Goal: Task Accomplishment & Management: Manage account settings

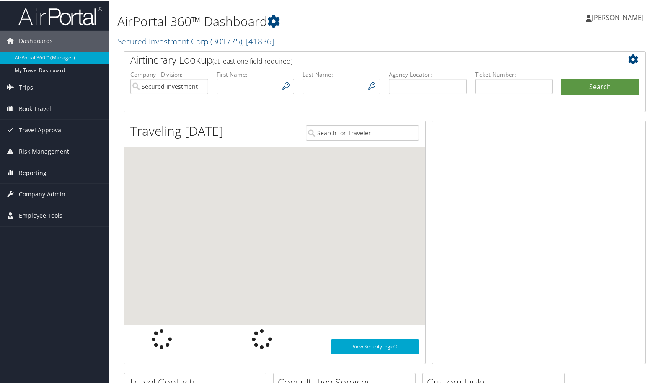
type input "[EMAIL_ADDRESS][DOMAIN_NAME]"
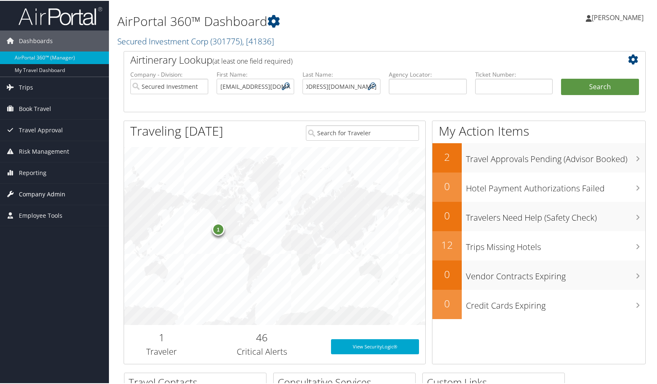
click at [38, 194] on span "Company Admin" at bounding box center [42, 193] width 47 height 21
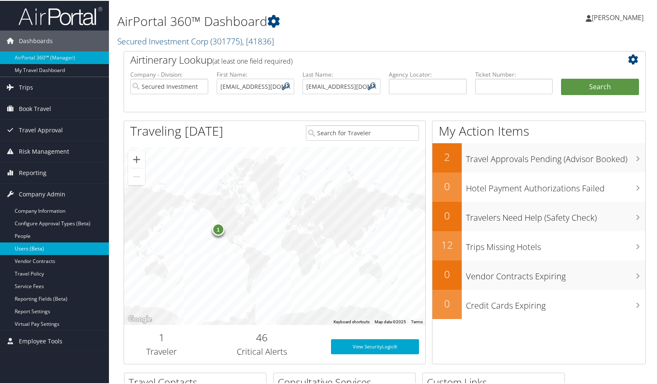
click at [38, 245] on link "Users (Beta)" at bounding box center [54, 248] width 109 height 13
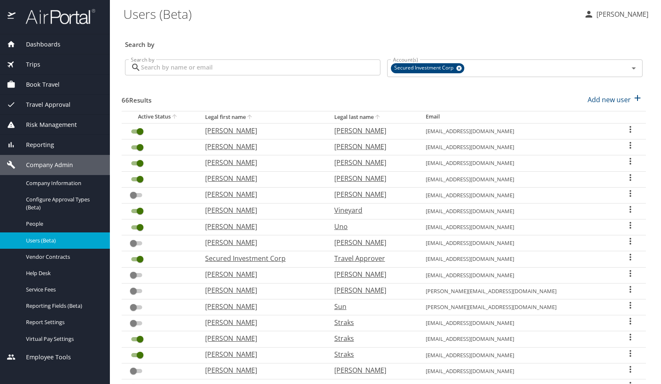
click at [205, 66] on input "Search by" at bounding box center [260, 68] width 239 height 16
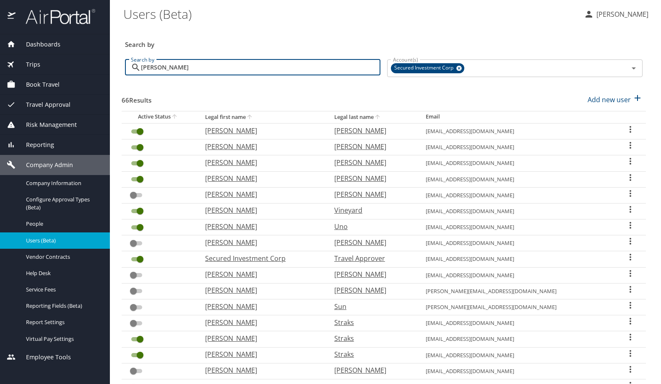
type input "[PERSON_NAME]"
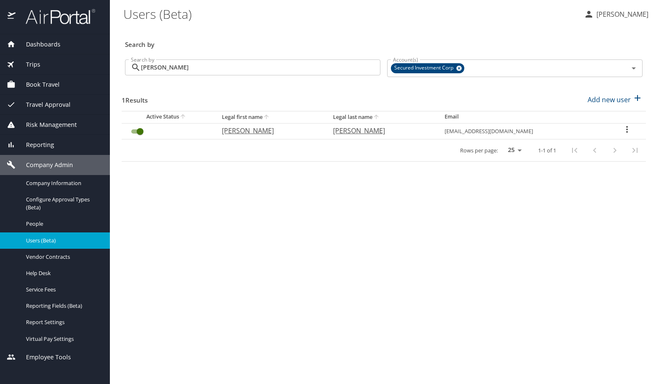
click at [624, 130] on icon "User Search Table" at bounding box center [627, 130] width 10 height 10
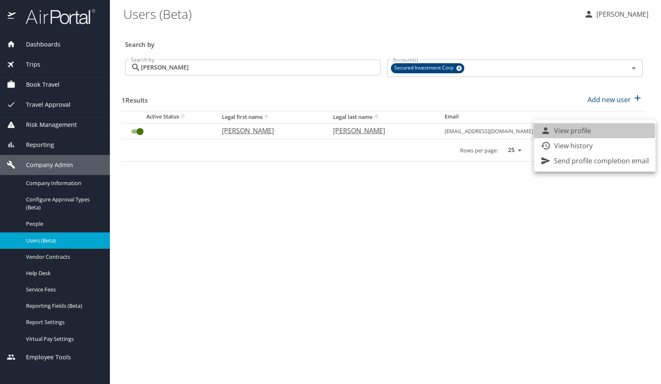
click at [592, 130] on li "View profile" at bounding box center [595, 130] width 122 height 15
select select "US"
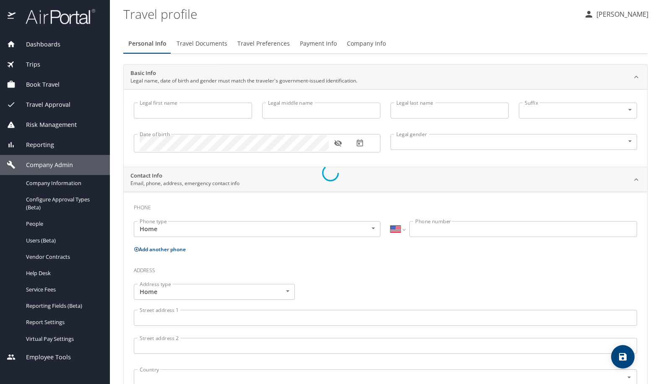
type input "James"
type input "David"
type input "Lutes"
type input "Male"
select select "US"
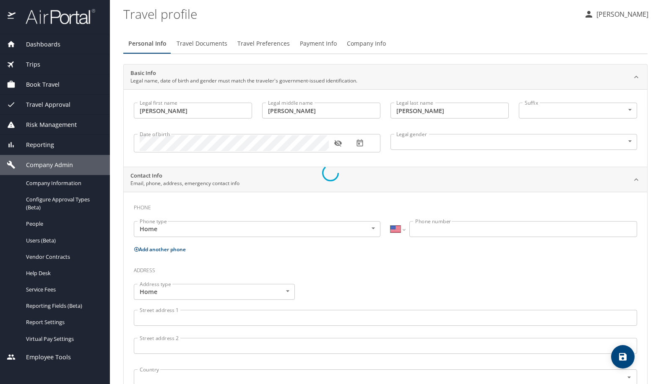
select select "US"
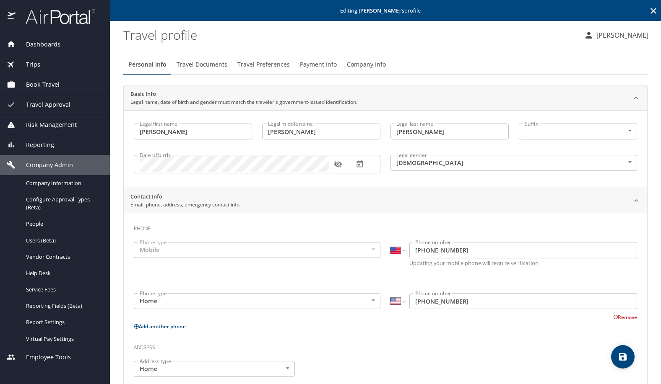
click at [251, 73] on button "Travel Preferences" at bounding box center [263, 65] width 62 height 20
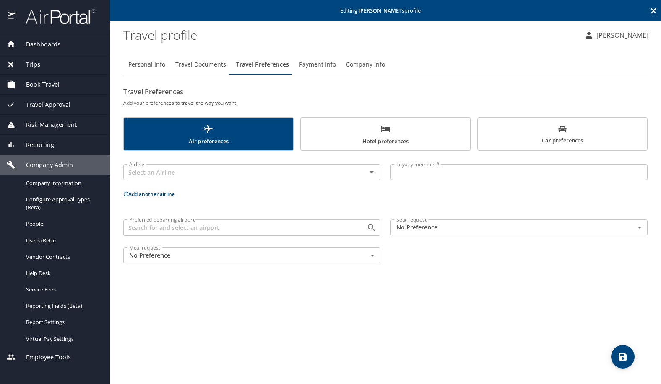
click at [205, 66] on span "Travel Documents" at bounding box center [200, 65] width 51 height 10
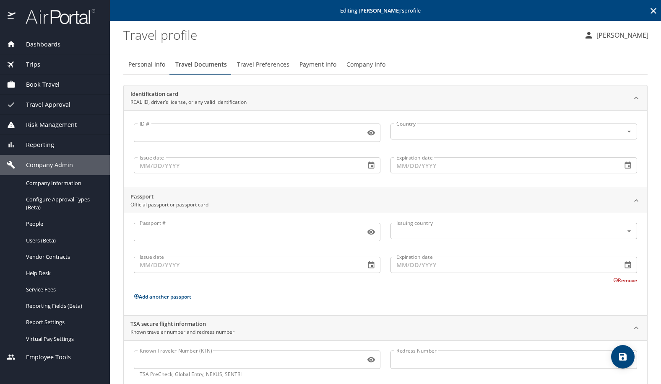
click at [141, 69] on span "Personal Info" at bounding box center [146, 65] width 37 height 10
select select "US"
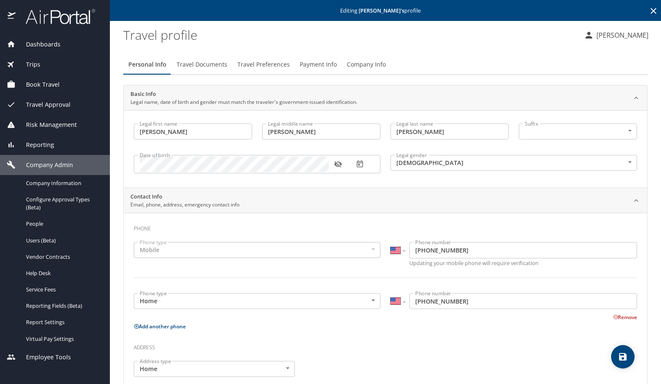
click at [353, 60] on span "Company Info" at bounding box center [366, 65] width 39 height 10
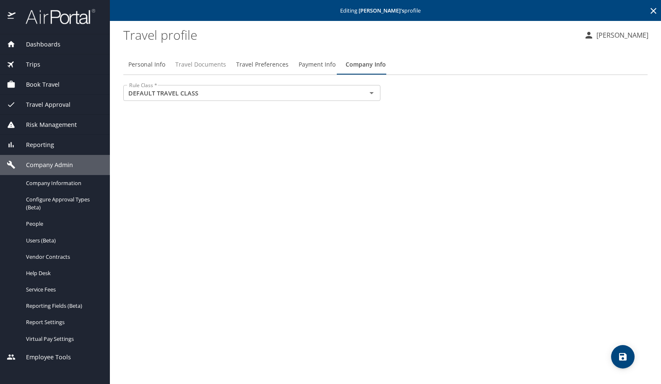
click at [218, 64] on span "Travel Documents" at bounding box center [200, 65] width 51 height 10
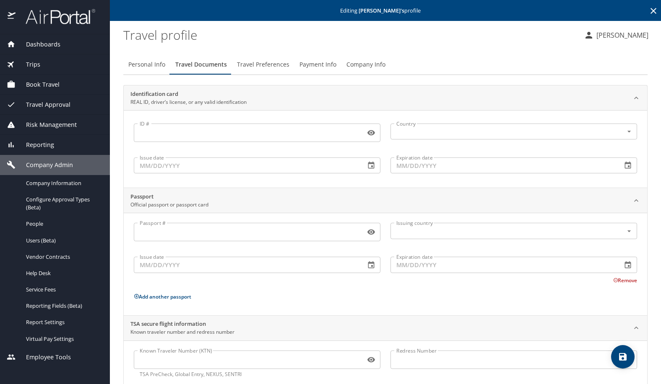
click at [142, 63] on span "Personal Info" at bounding box center [146, 65] width 37 height 10
select select "US"
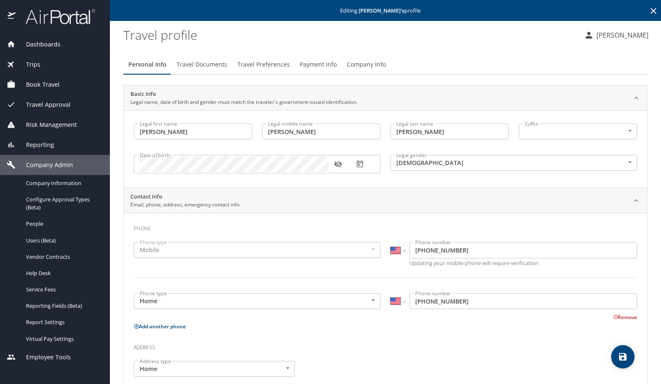
click at [196, 71] on button "Travel Documents" at bounding box center [201, 65] width 61 height 20
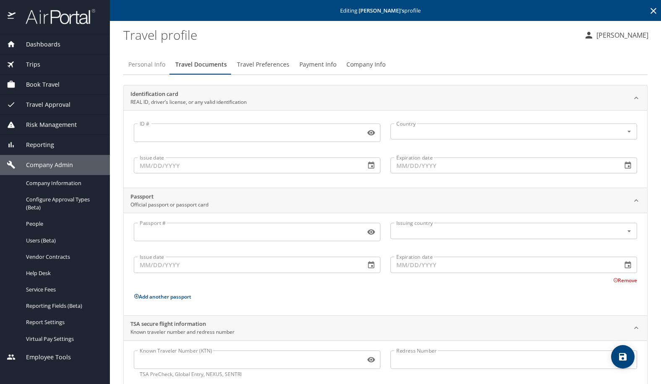
click at [148, 61] on span "Personal Info" at bounding box center [146, 65] width 37 height 10
select select "US"
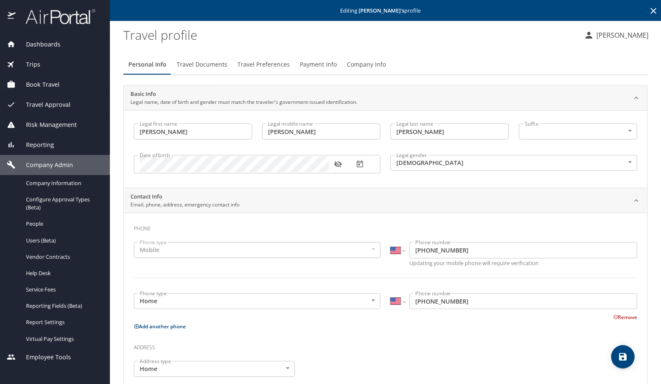
click at [364, 57] on button "Company Info" at bounding box center [366, 65] width 49 height 20
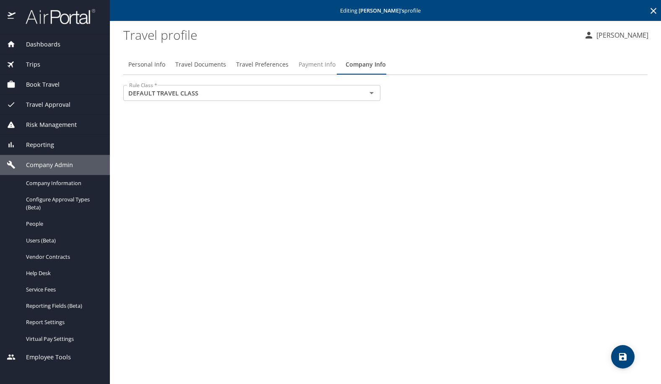
click at [317, 67] on span "Payment Info" at bounding box center [317, 65] width 37 height 10
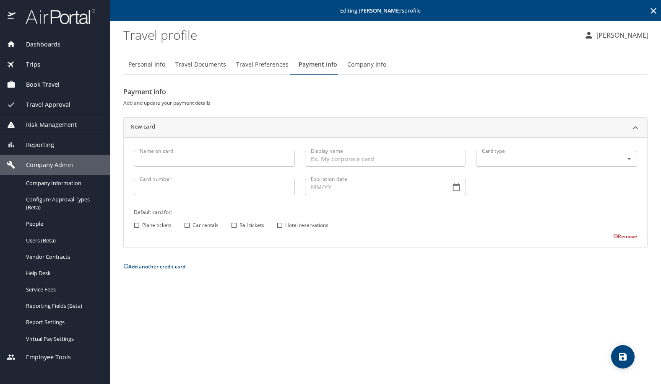
click at [293, 68] on button "Payment Info" at bounding box center [317, 65] width 49 height 20
click at [270, 73] on button "Travel Preferences" at bounding box center [262, 65] width 62 height 20
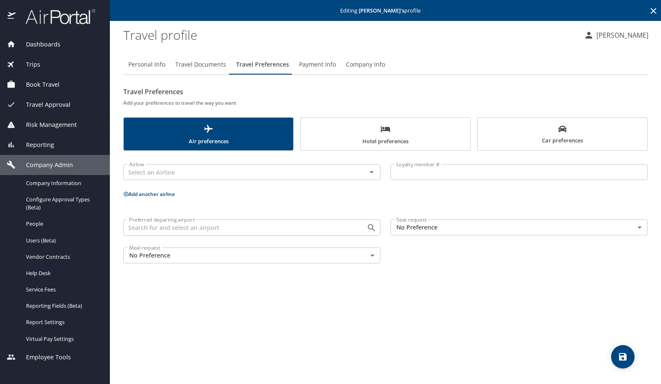
click at [198, 60] on span "Travel Documents" at bounding box center [200, 65] width 51 height 10
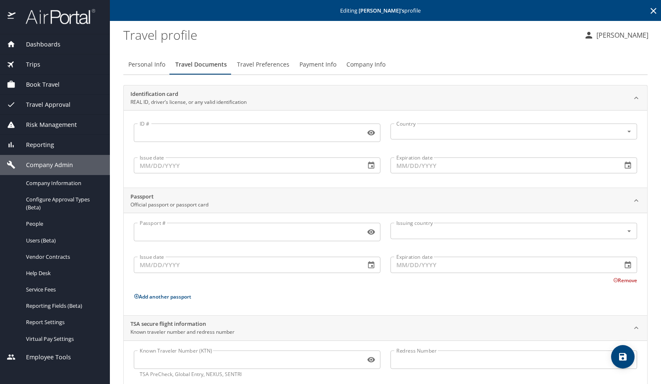
click at [138, 65] on span "Personal Info" at bounding box center [146, 65] width 37 height 10
select select "US"
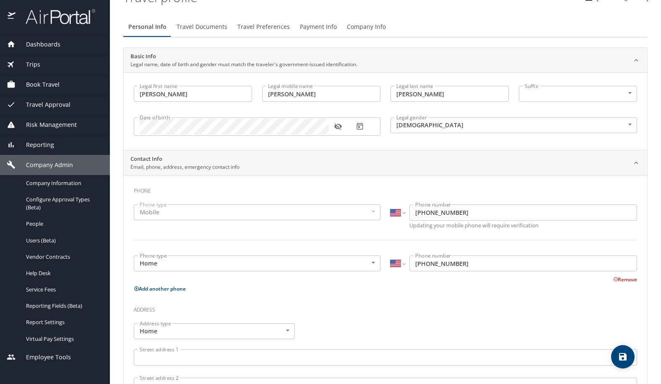
scroll to position [84, 0]
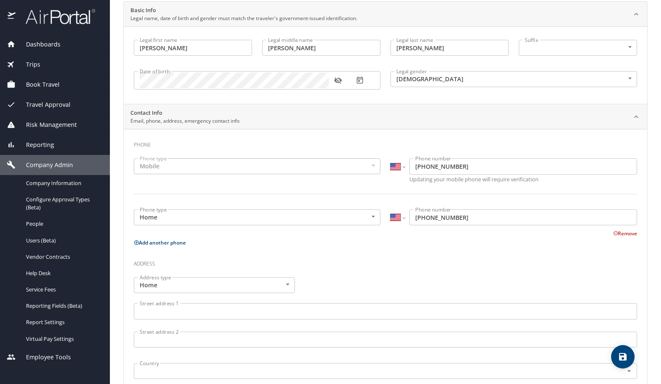
click at [170, 244] on button "Add another phone" at bounding box center [160, 242] width 52 height 7
select select "US"
click at [616, 284] on button "Remove" at bounding box center [625, 282] width 24 height 7
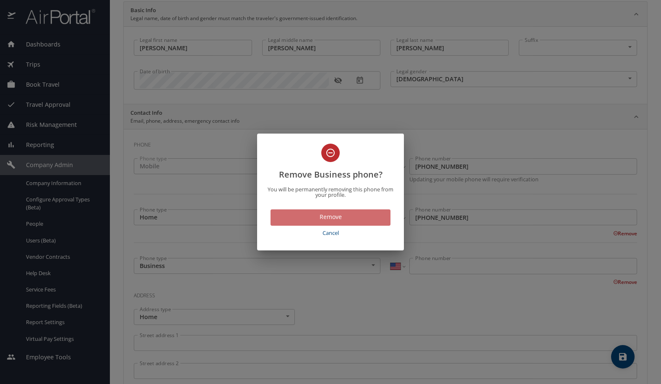
click at [339, 215] on span "Remove" at bounding box center [330, 217] width 106 height 10
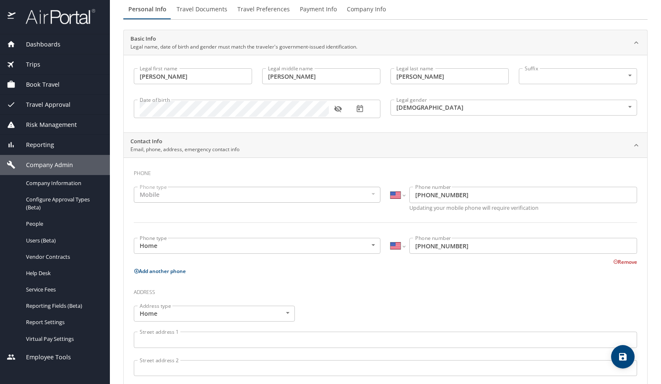
scroll to position [42, 0]
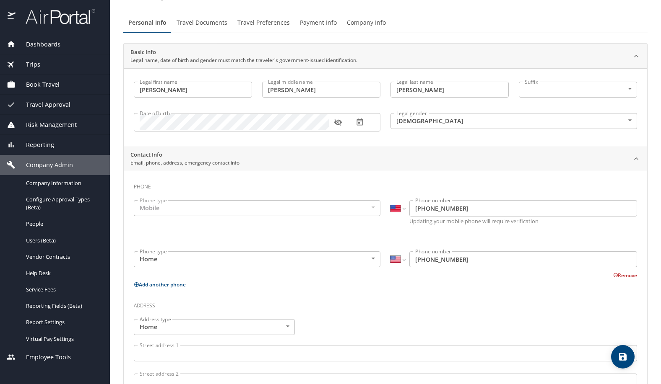
click at [203, 164] on p "Email, phone, address, emergency contact info" at bounding box center [184, 163] width 109 height 8
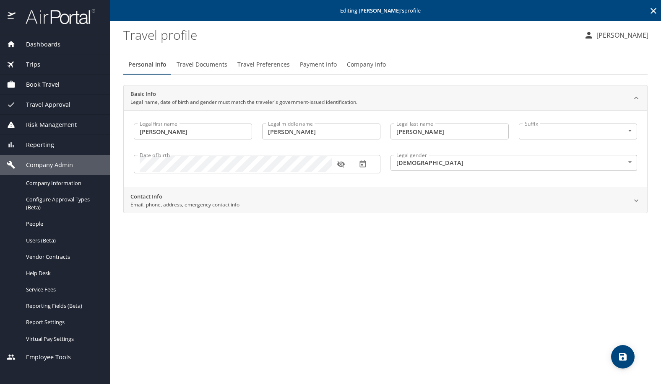
scroll to position [0, 0]
click at [634, 202] on icon at bounding box center [636, 201] width 8 height 8
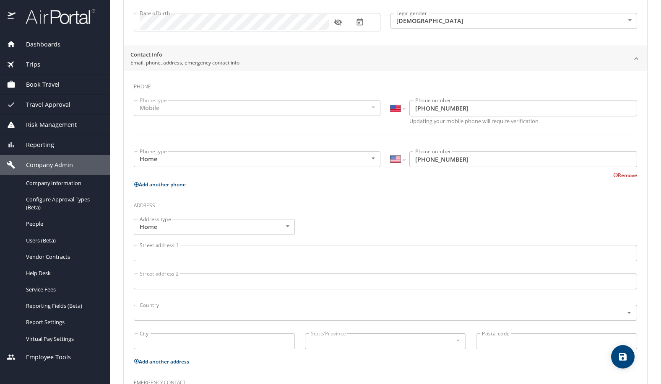
scroll to position [100, 0]
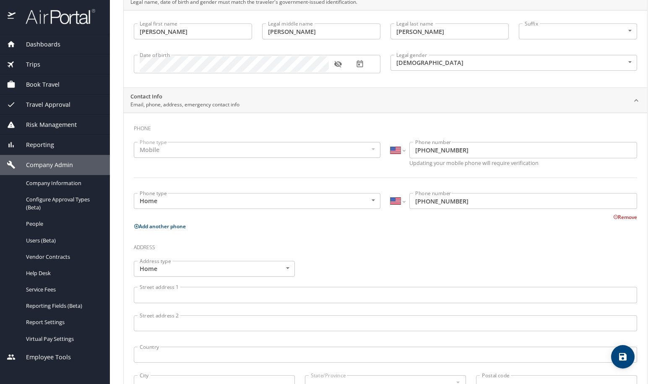
click at [150, 101] on p "Email, phone, address, emergency contact info" at bounding box center [184, 105] width 109 height 8
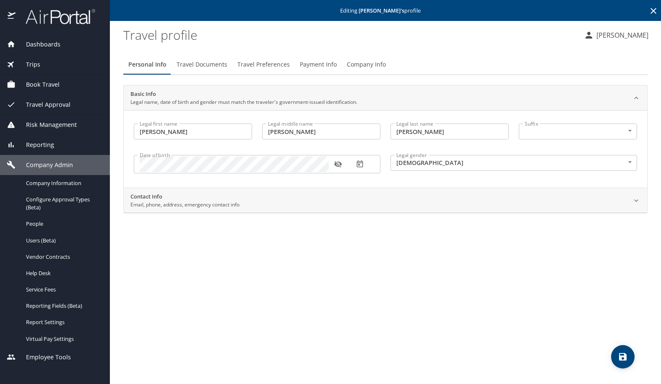
scroll to position [0, 0]
click at [641, 208] on div at bounding box center [636, 201] width 18 height 18
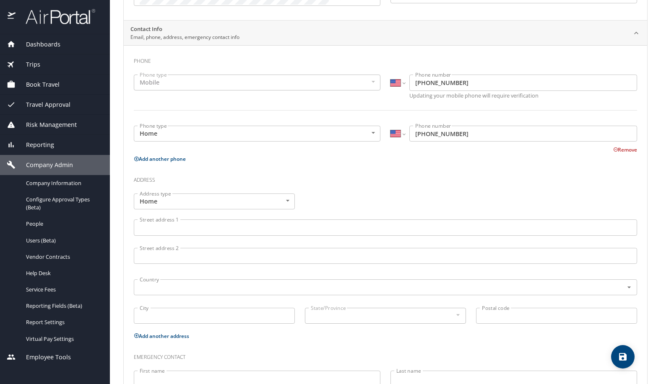
scroll to position [226, 0]
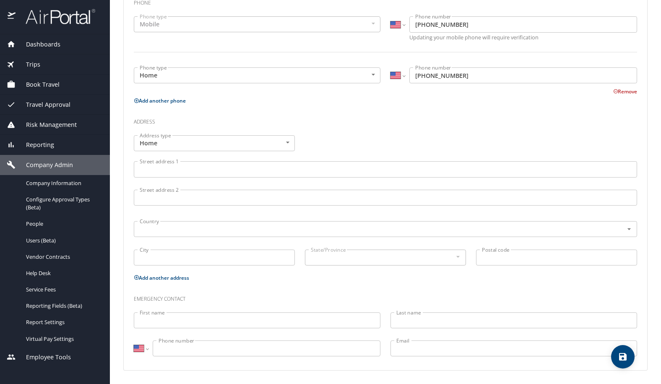
click at [166, 280] on button "Add another address" at bounding box center [161, 278] width 55 height 7
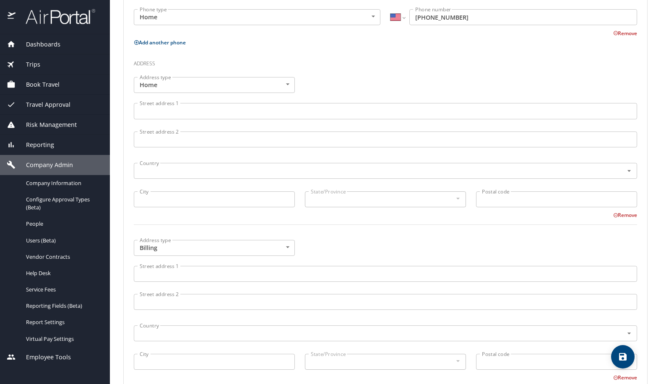
scroll to position [394, 0]
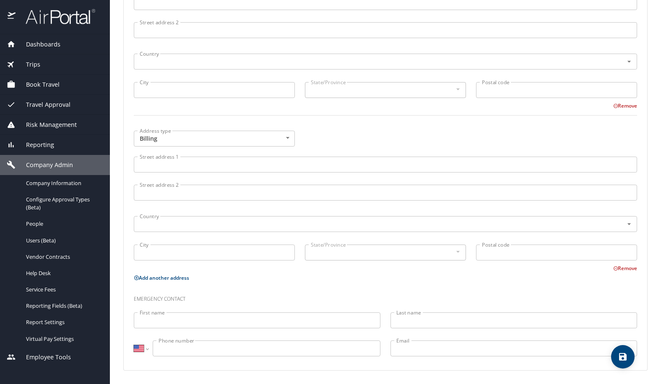
click at [622, 271] on button "Remove" at bounding box center [625, 268] width 24 height 7
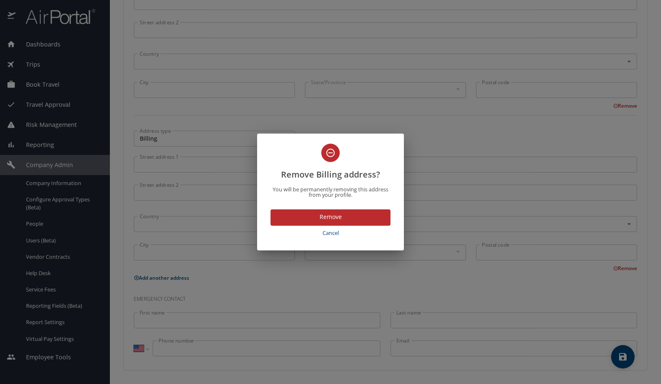
click at [357, 223] on button "Remove" at bounding box center [330, 218] width 120 height 16
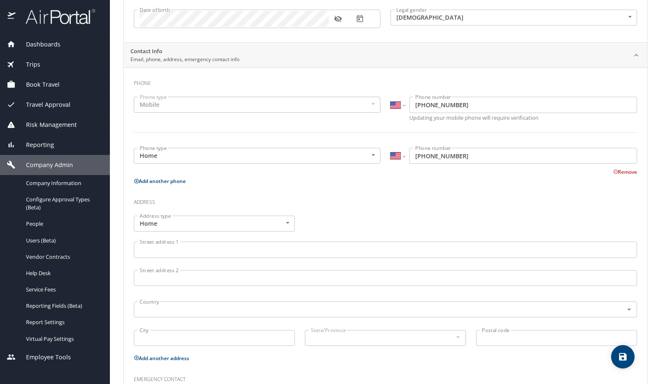
scroll to position [168, 0]
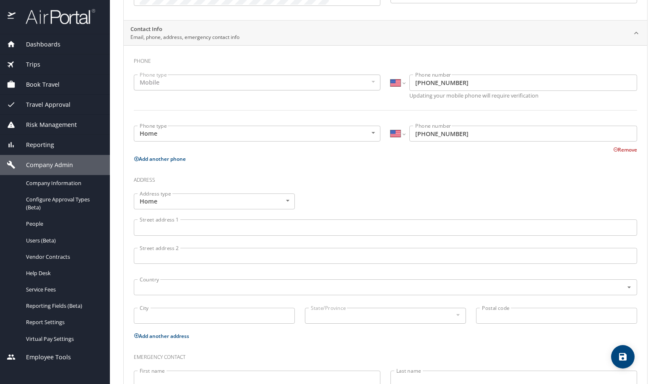
click at [180, 161] on button "Add another phone" at bounding box center [160, 159] width 52 height 7
select select "US"
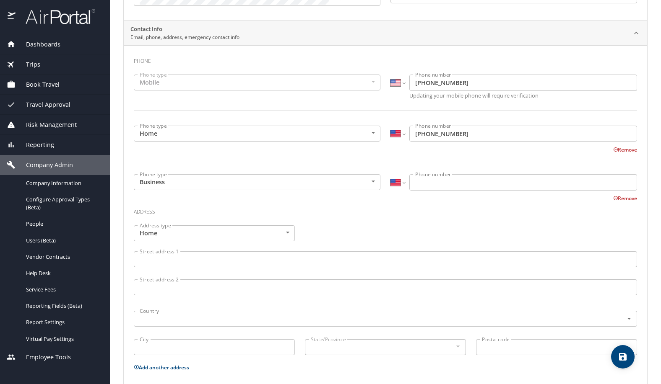
click at [326, 189] on body "Dashboards AirPortal 360™ Manager My Travel Dashboard Trips Airtinerary® Lookup…" at bounding box center [330, 192] width 661 height 384
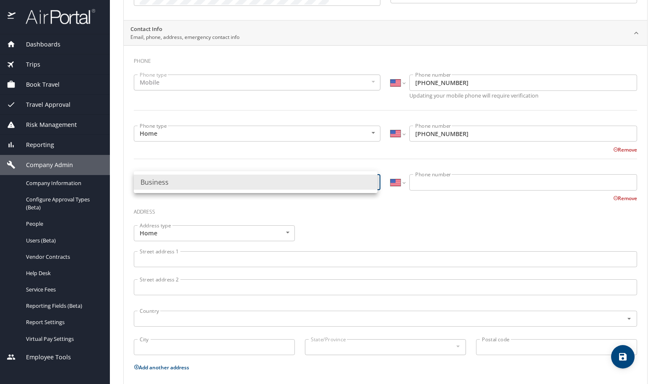
click at [306, 181] on li "Business" at bounding box center [256, 182] width 244 height 15
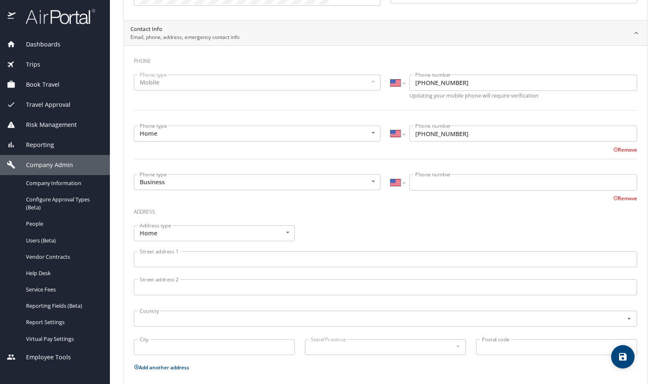
click at [623, 201] on button "Remove" at bounding box center [625, 198] width 24 height 7
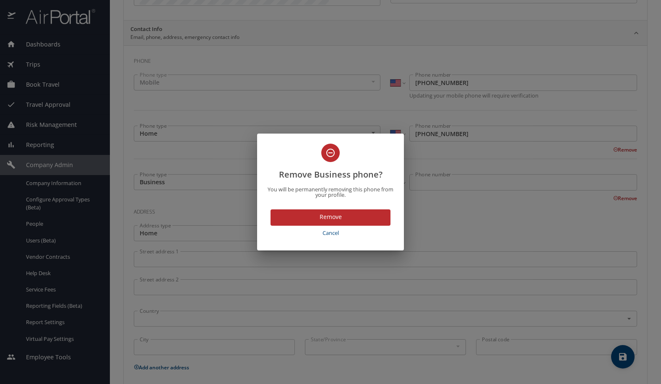
click at [315, 212] on span "Remove" at bounding box center [330, 217] width 106 height 10
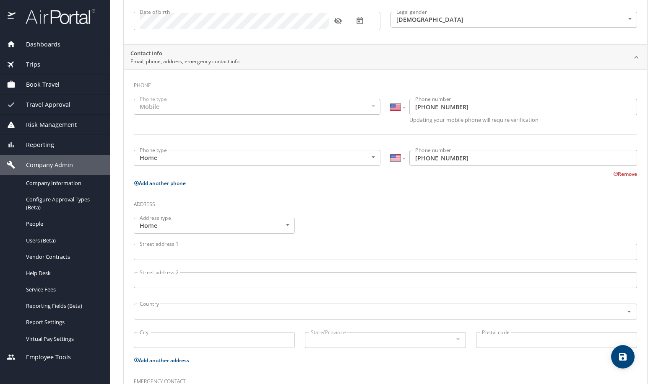
scroll to position [0, 0]
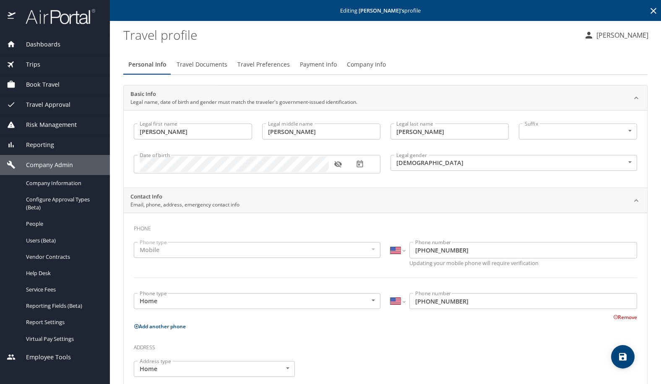
click at [222, 60] on span "Travel Documents" at bounding box center [202, 65] width 51 height 10
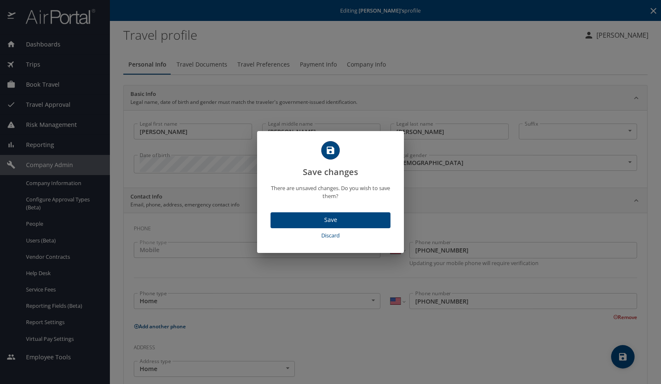
click at [339, 217] on span "Save" at bounding box center [330, 220] width 106 height 10
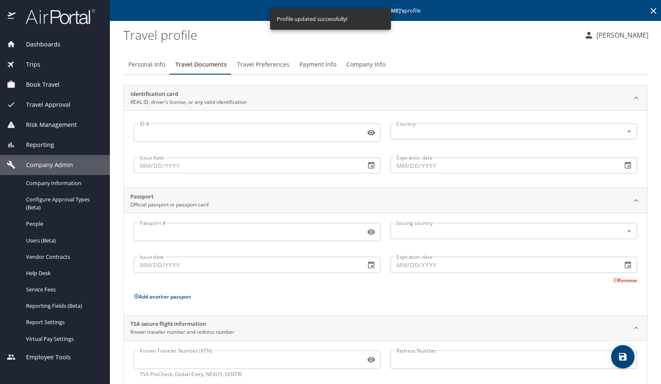
click at [256, 63] on span "Travel Preferences" at bounding box center [263, 65] width 52 height 10
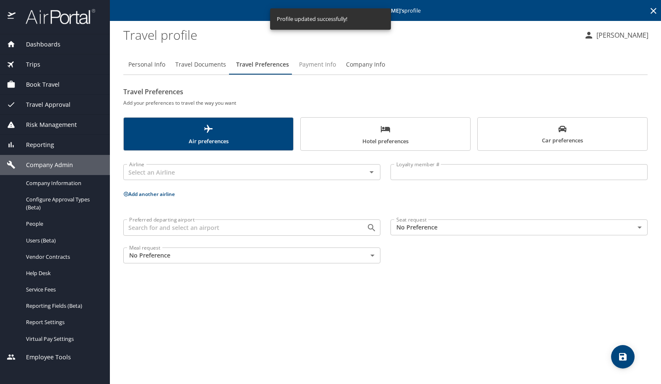
click at [308, 64] on span "Payment Info" at bounding box center [317, 65] width 37 height 10
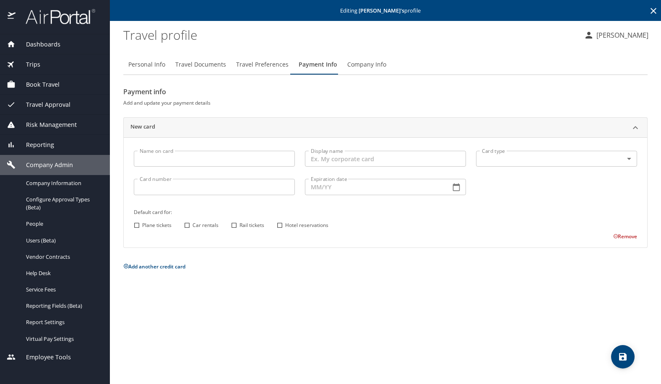
click at [163, 64] on span "Personal Info" at bounding box center [146, 65] width 37 height 10
select select "US"
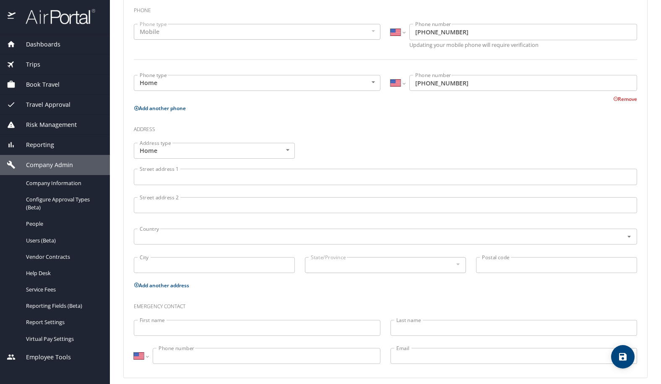
scroll to position [226, 0]
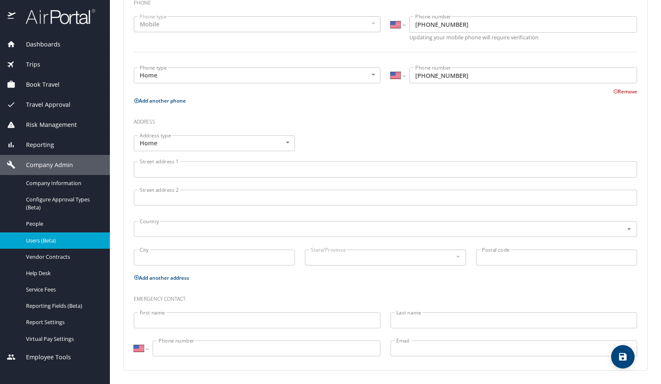
click at [60, 240] on span "Users (Beta)" at bounding box center [63, 241] width 74 height 8
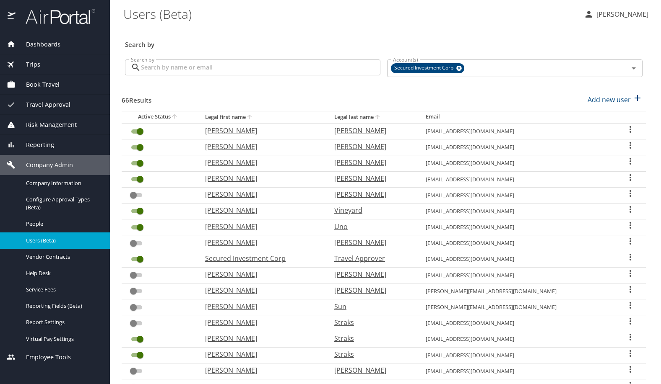
click at [625, 129] on icon "User Search Table" at bounding box center [630, 130] width 10 height 10
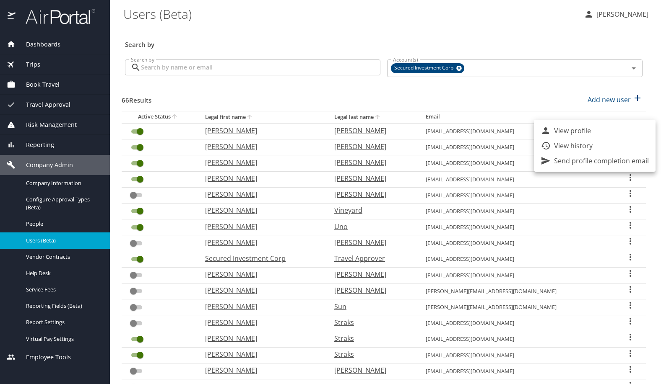
click at [574, 132] on p "View profile" at bounding box center [572, 131] width 37 height 10
select select "US"
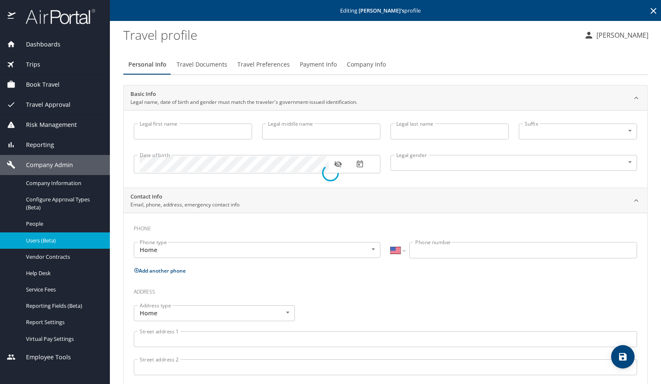
type input "[PERSON_NAME]"
type input "Louise"
type input "[PERSON_NAME]"
type input "Female"
type input "Dashel"
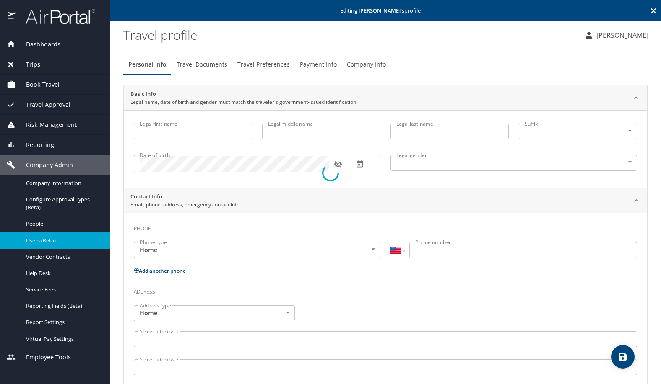
type input "[PERSON_NAME]"
select select "PL"
type input "04955055"
select select "US"
click at [42, 238] on span "Users (Beta)" at bounding box center [63, 241] width 74 height 8
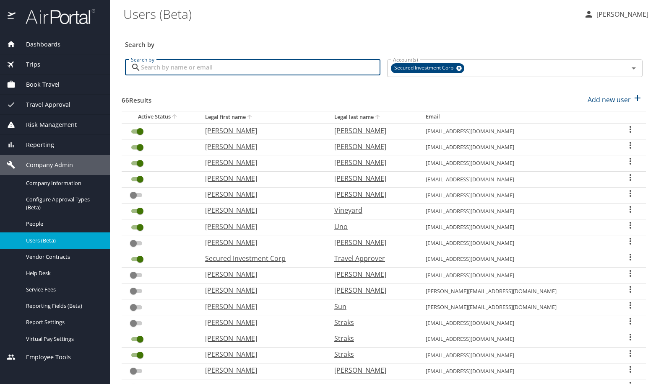
click at [163, 67] on input "Search by" at bounding box center [260, 68] width 239 height 16
type input "james"
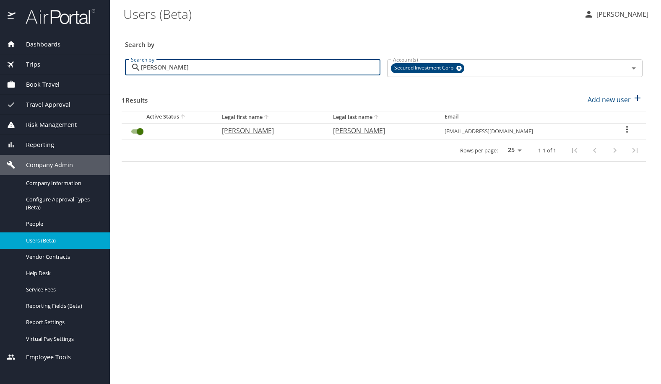
click at [480, 115] on th "Email" at bounding box center [523, 117] width 170 height 12
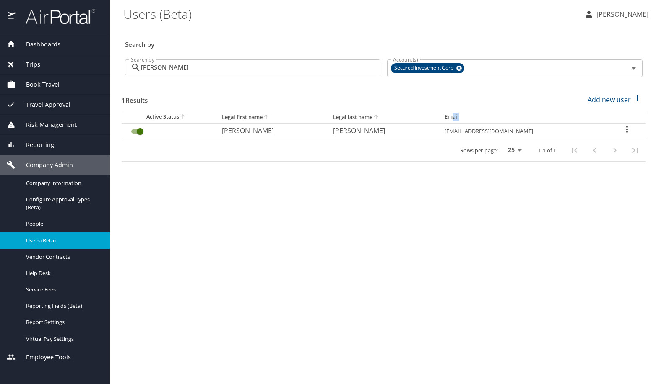
drag, startPoint x: 498, startPoint y: 114, endPoint x: 482, endPoint y: 121, distance: 17.3
click at [482, 121] on th "Email" at bounding box center [523, 117] width 170 height 12
drag, startPoint x: 482, startPoint y: 121, endPoint x: 488, endPoint y: 130, distance: 11.5
click at [484, 130] on td "jamesdlutes@gmail.com" at bounding box center [523, 131] width 170 height 16
click at [619, 132] on div "User Search Table" at bounding box center [626, 131] width 25 height 12
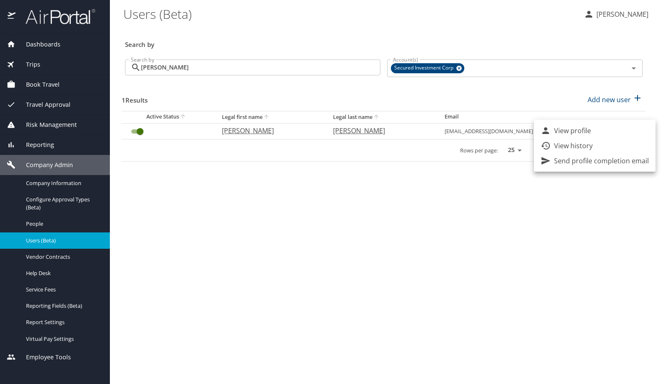
click at [608, 131] on li "View profile" at bounding box center [595, 130] width 122 height 15
select select "US"
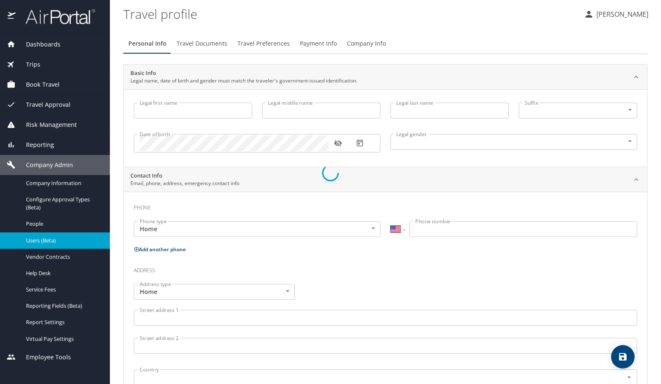
select select "US"
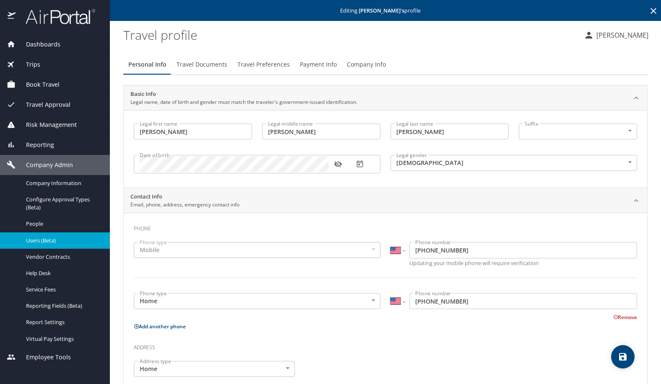
type input "James"
type input "David"
type input "Lutes"
type input "Male"
click at [650, 11] on icon at bounding box center [653, 11] width 6 height 6
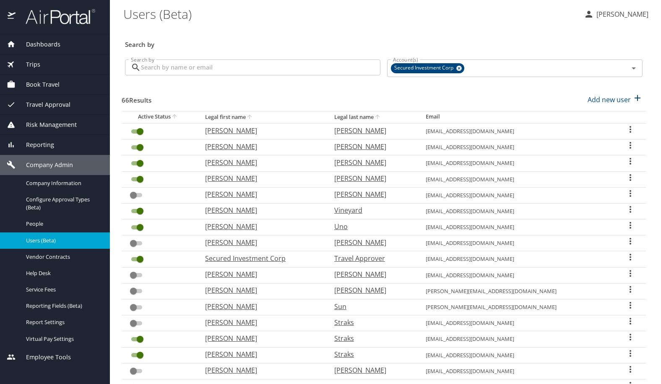
click at [34, 106] on span "Travel Approval" at bounding box center [43, 104] width 55 height 9
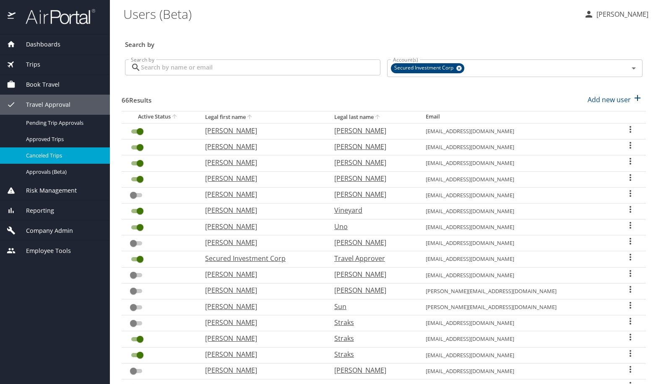
click at [49, 153] on span "Canceled Trips" at bounding box center [63, 156] width 74 height 8
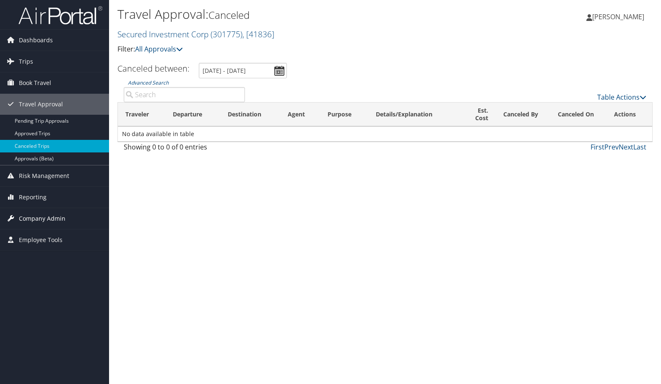
click at [42, 214] on span "Company Admin" at bounding box center [42, 218] width 47 height 21
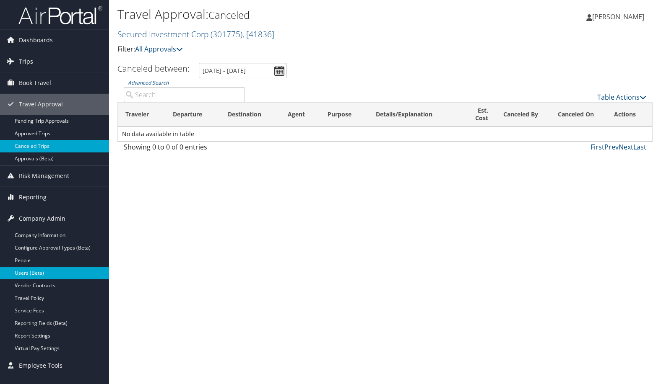
click at [42, 272] on link "Users (Beta)" at bounding box center [54, 273] width 109 height 13
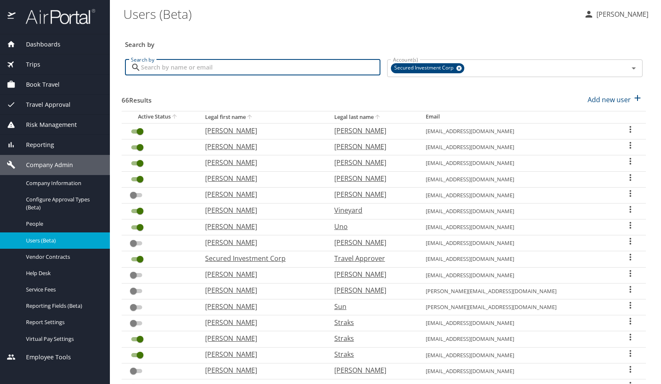
click at [297, 72] on input "Search by" at bounding box center [260, 68] width 239 height 16
type input "lee"
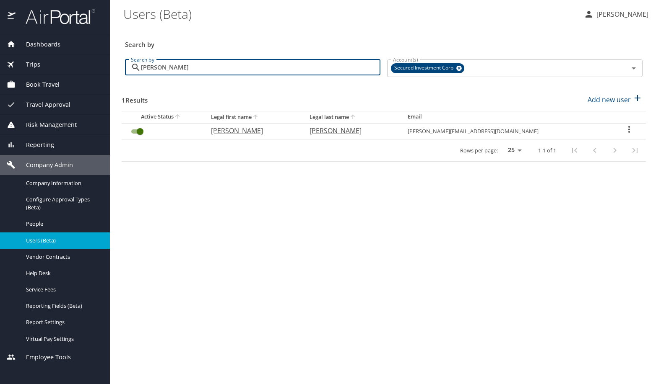
click at [628, 134] on icon "User Search Table" at bounding box center [629, 130] width 10 height 10
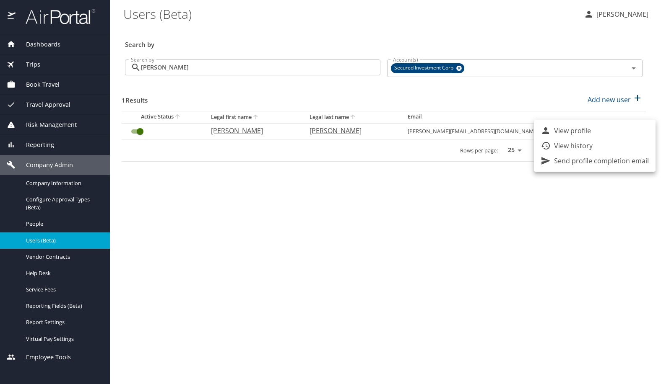
click at [612, 130] on li "View profile" at bounding box center [595, 130] width 122 height 15
select select "US"
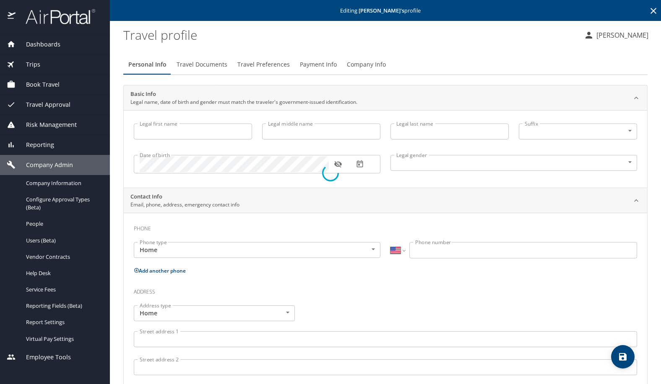
type input "Lee"
type input "Aaron"
type input "Arnold"
type input "[DEMOGRAPHIC_DATA]"
type input "Jaclyn"
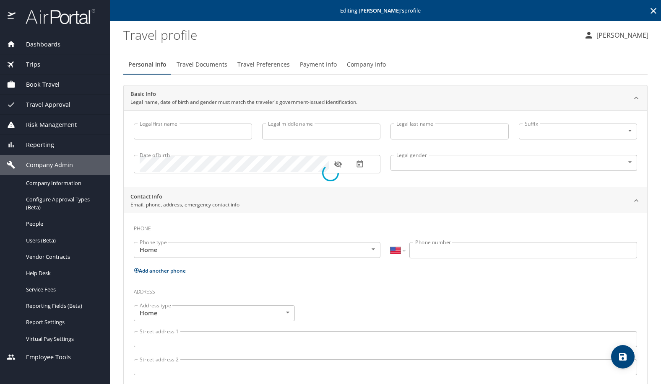
type input "Arnold"
type input "(509) 475-7536"
select select "US"
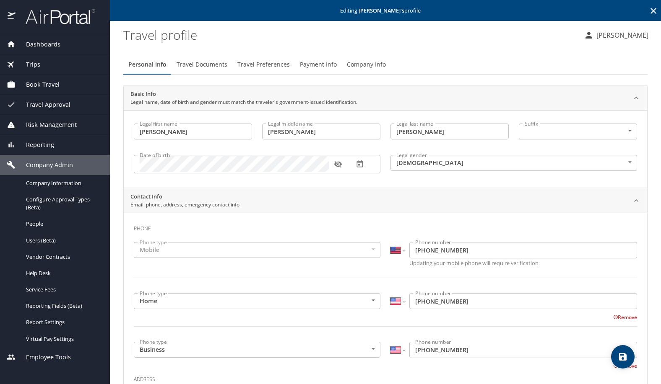
click at [232, 62] on button "Travel Preferences" at bounding box center [263, 65] width 62 height 20
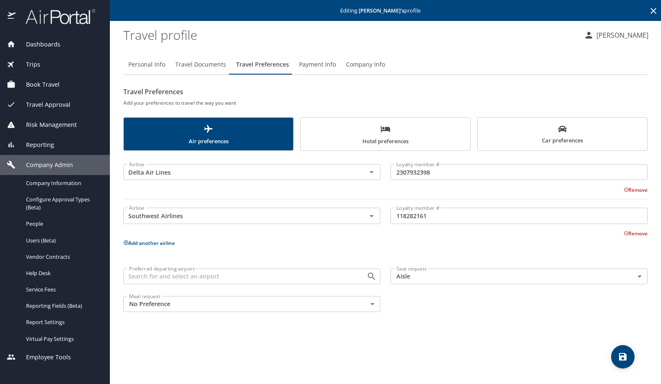
click at [44, 101] on span "Travel Approval" at bounding box center [43, 104] width 55 height 9
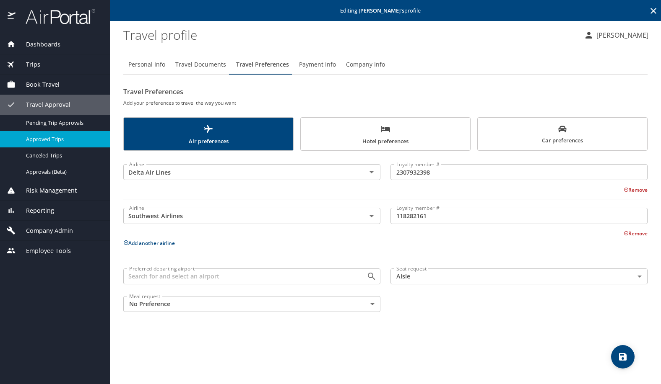
click at [55, 138] on span "Approved Trips" at bounding box center [63, 139] width 74 height 8
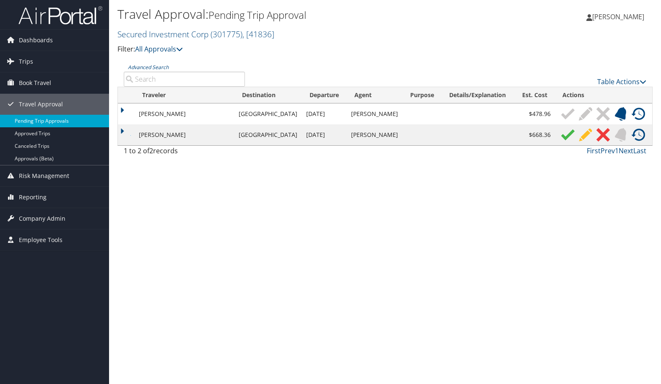
click at [57, 123] on link "Pending Trip Approvals" at bounding box center [54, 121] width 109 height 13
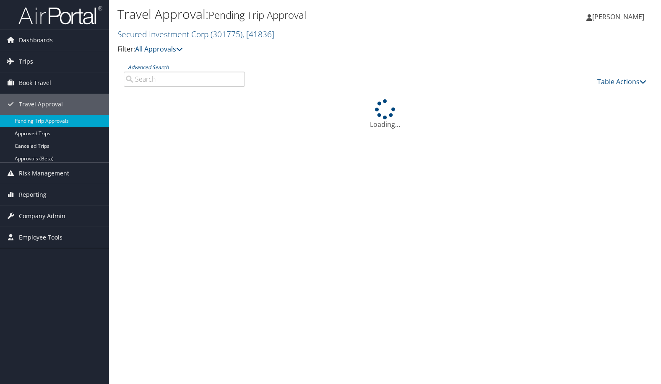
click at [14, 113] on link "Travel Approval" at bounding box center [54, 104] width 109 height 21
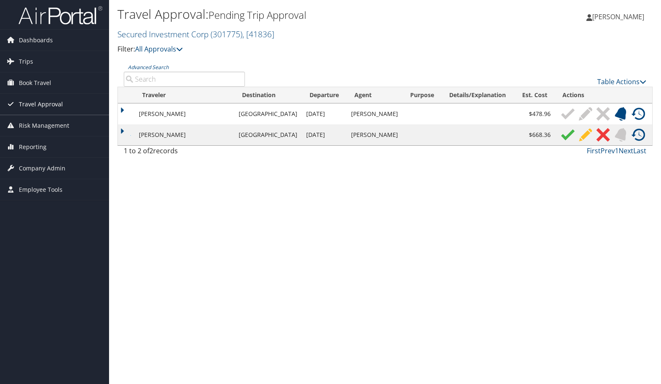
click at [22, 106] on span "Travel Approval" at bounding box center [41, 104] width 44 height 21
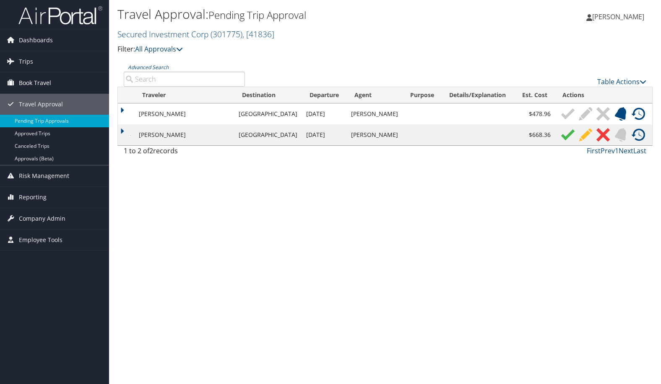
click at [39, 84] on span "Book Travel" at bounding box center [35, 83] width 32 height 21
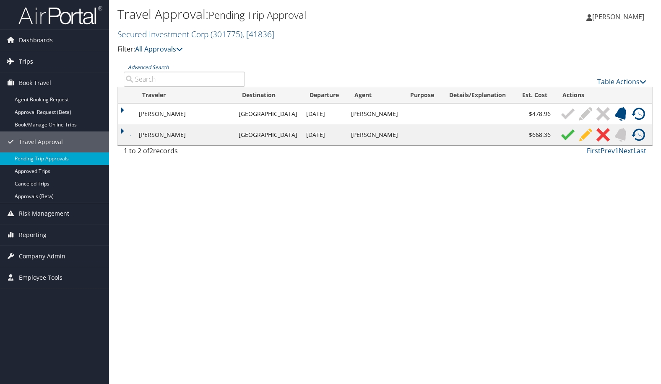
click at [21, 55] on span "Trips" at bounding box center [26, 61] width 14 height 21
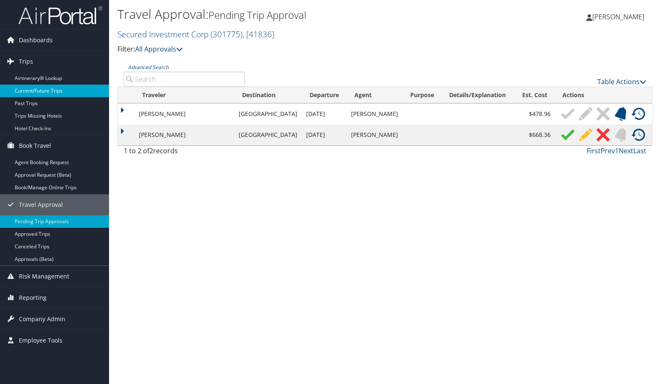
click at [53, 91] on link "Current/Future Trips" at bounding box center [54, 91] width 109 height 13
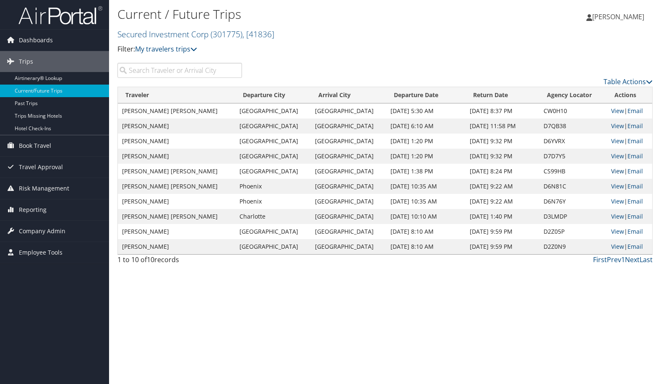
click at [615, 173] on link "View" at bounding box center [617, 171] width 13 height 8
click at [156, 70] on input "search" at bounding box center [179, 70] width 125 height 15
click at [48, 224] on span "Company Admin" at bounding box center [42, 231] width 47 height 21
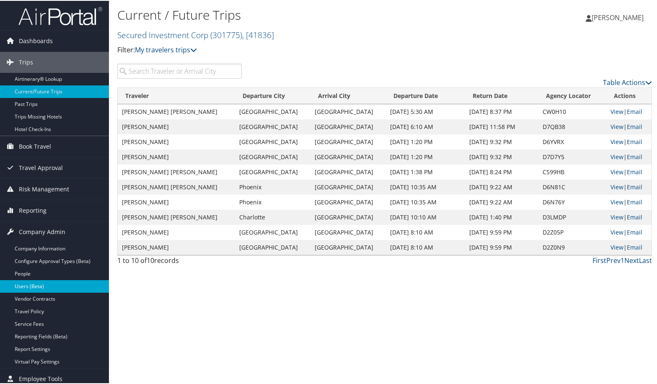
click at [36, 284] on link "Users (Beta)" at bounding box center [54, 286] width 109 height 13
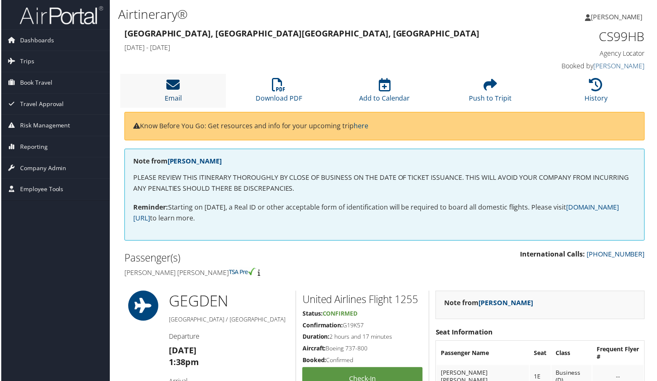
click at [175, 91] on icon at bounding box center [172, 84] width 13 height 13
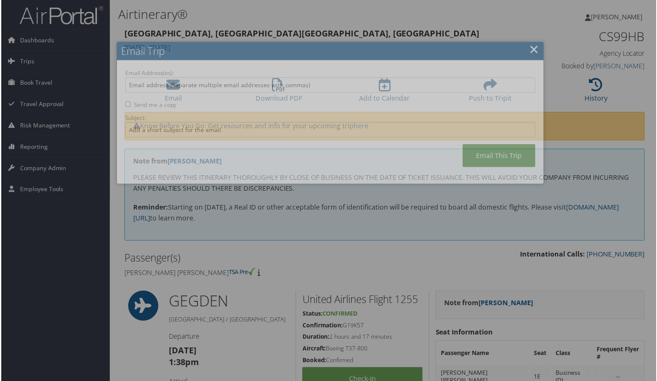
type input "[EMAIL_ADDRESS][DOMAIN_NAME]"
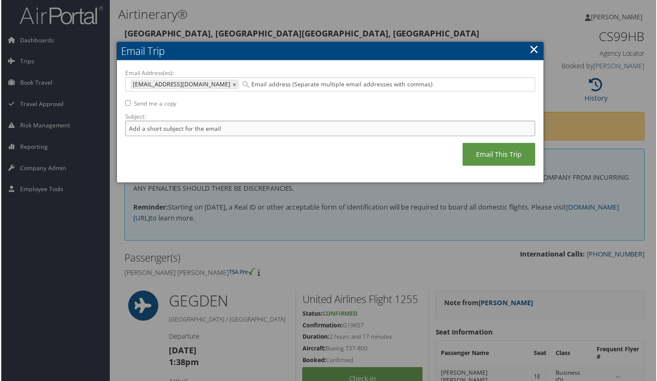
click at [201, 128] on input "Subject:" at bounding box center [331, 129] width 412 height 16
click at [286, 85] on input "Email Address(es):" at bounding box center [383, 84] width 286 height 8
click at [531, 48] on link "×" at bounding box center [535, 49] width 10 height 17
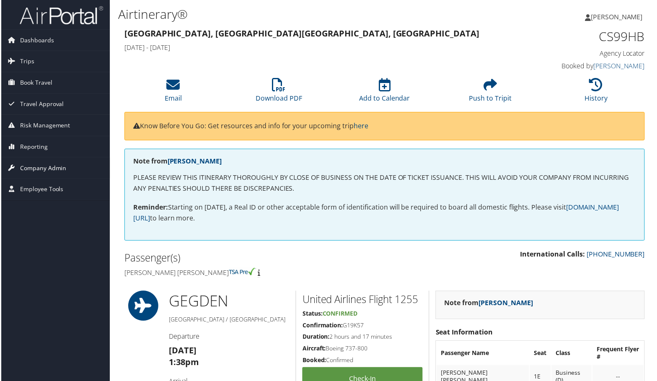
click at [41, 166] on span "Company Admin" at bounding box center [42, 168] width 47 height 21
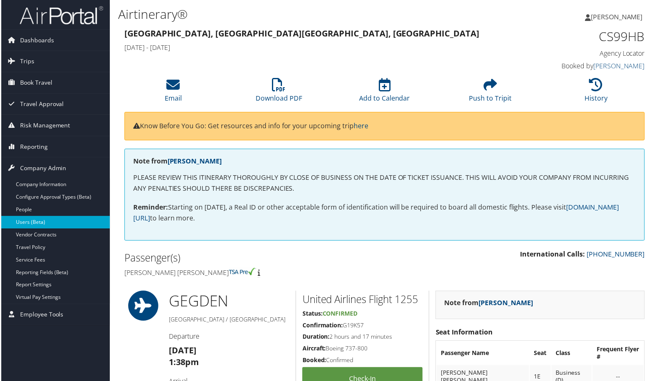
click at [36, 224] on link "Users (Beta)" at bounding box center [54, 223] width 109 height 13
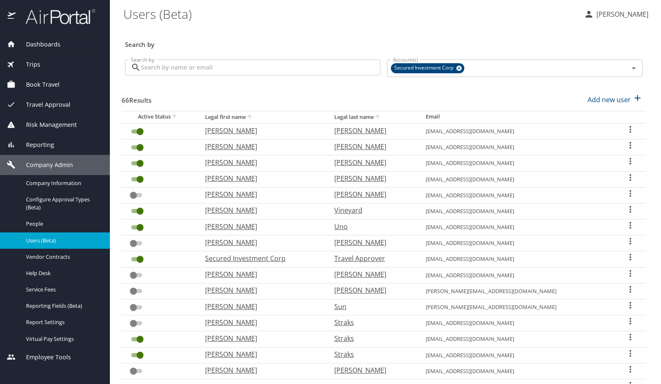
click at [232, 67] on input "Search by" at bounding box center [260, 68] width 239 height 16
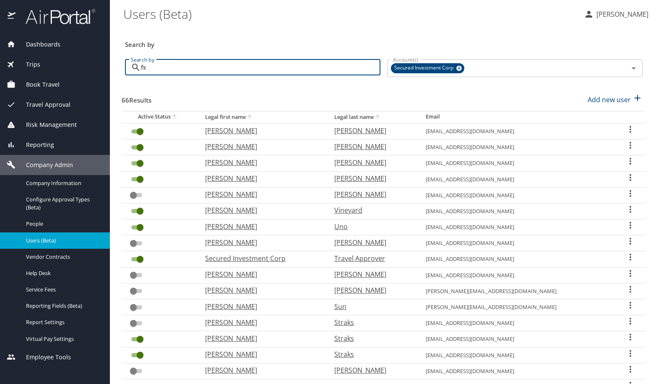
type input "f"
type input "daniel"
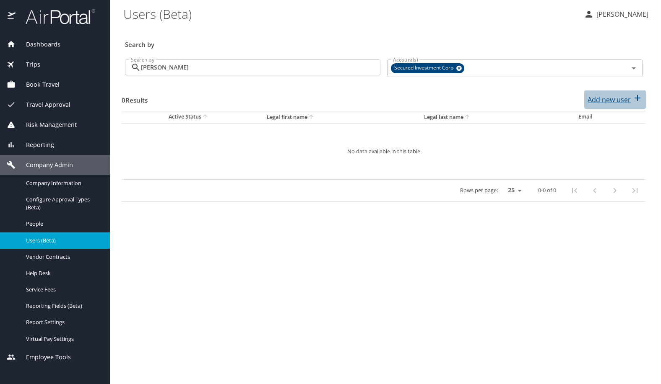
click at [599, 104] on p "Add new user" at bounding box center [608, 100] width 43 height 10
select select "US"
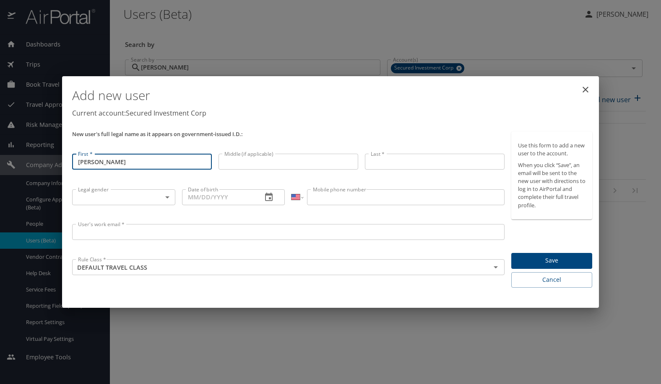
type input "Daniel"
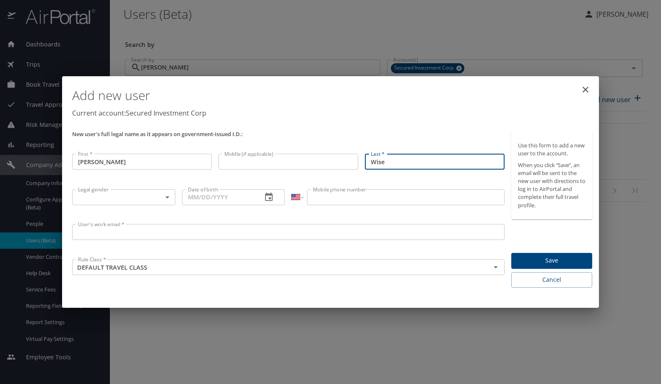
type input "Wise"
click at [173, 234] on input "User's work email *" at bounding box center [288, 232] width 432 height 16
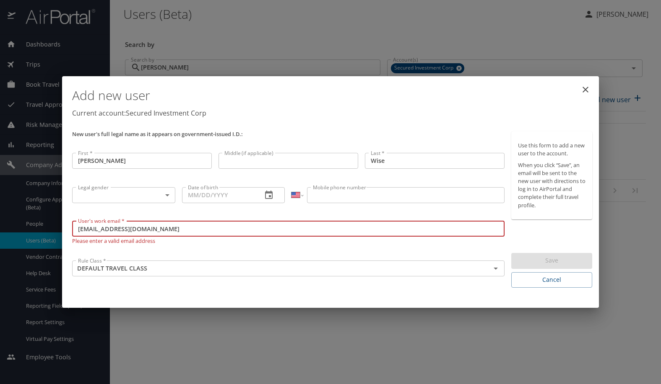
type input "[EMAIL_ADDRESS][DOMAIN_NAME]"
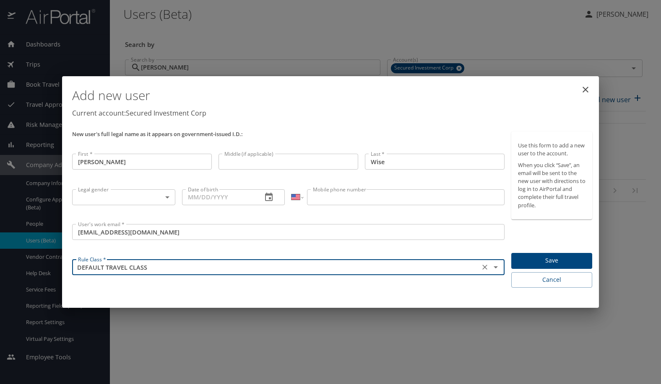
click at [546, 257] on span "Save" at bounding box center [551, 261] width 67 height 10
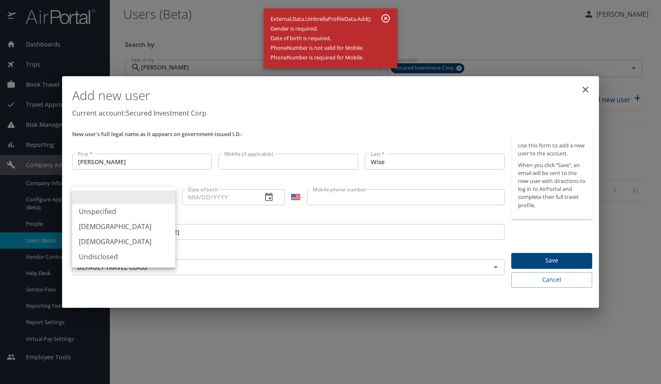
click at [157, 196] on body "Dashboards AirPortal 360™ Manager My Travel Dashboard Trips Airtinerary® Lookup…" at bounding box center [330, 192] width 661 height 384
click at [88, 226] on li "Male" at bounding box center [123, 226] width 103 height 15
type input "Male"
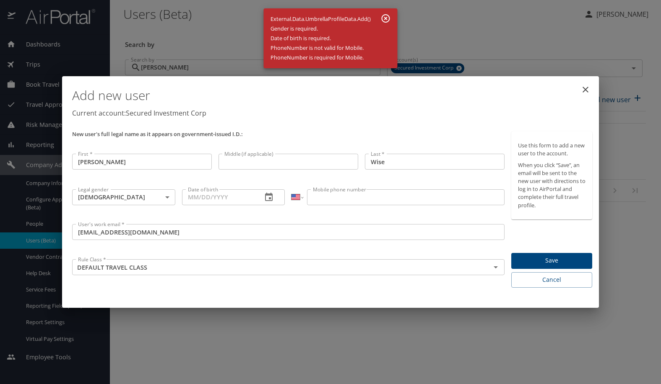
click at [324, 188] on div "International Afghanistan Åland Islands Albania Algeria American Samoa Andorra …" at bounding box center [397, 203] width 219 height 35
click at [326, 194] on input "Mobile phone number" at bounding box center [405, 198] width 197 height 16
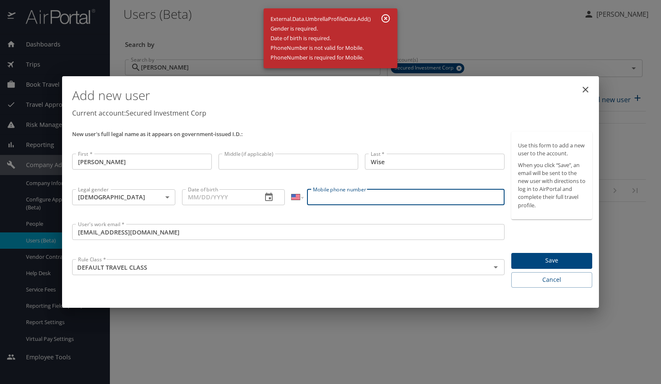
drag, startPoint x: 326, startPoint y: 194, endPoint x: 315, endPoint y: 195, distance: 11.4
click at [315, 195] on input "Mobile phone number" at bounding box center [405, 198] width 197 height 16
paste input "(503) 428-7405"
type input "(503) 428-7405"
click at [545, 261] on span "Save" at bounding box center [551, 261] width 67 height 10
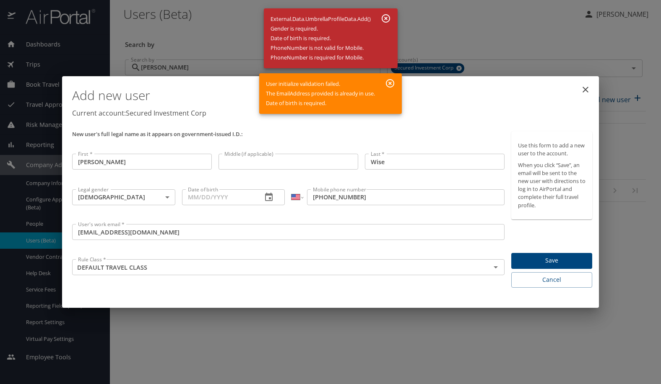
click at [387, 81] on icon "button" at bounding box center [390, 83] width 10 height 10
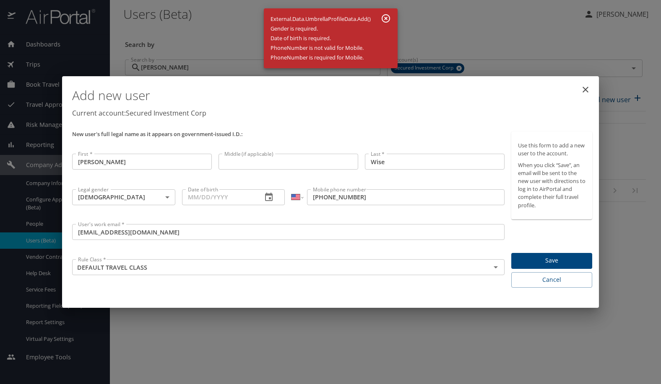
click at [387, 23] on icon "button" at bounding box center [386, 18] width 10 height 10
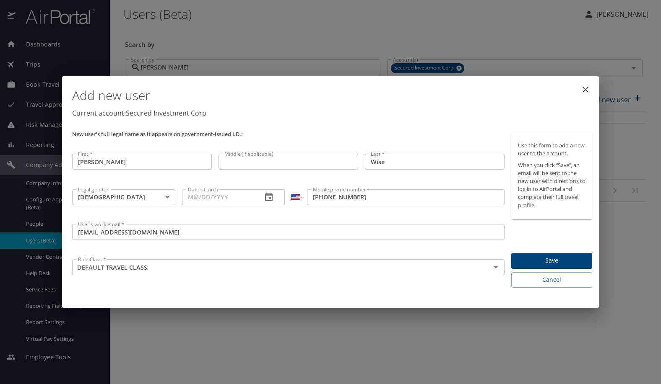
click at [579, 86] on button "close" at bounding box center [585, 90] width 20 height 20
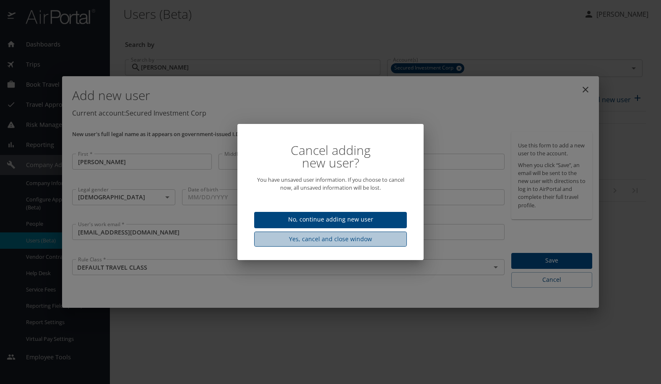
click at [356, 236] on span "Yes, cancel and close window" at bounding box center [330, 239] width 139 height 10
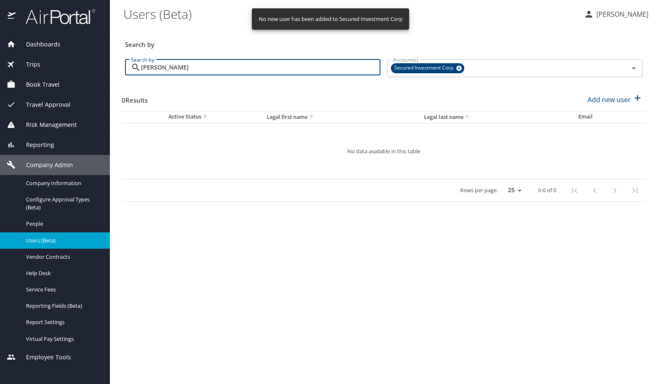
click at [209, 65] on input "daniel" at bounding box center [260, 68] width 239 height 16
type input "[PERSON_NAME]"
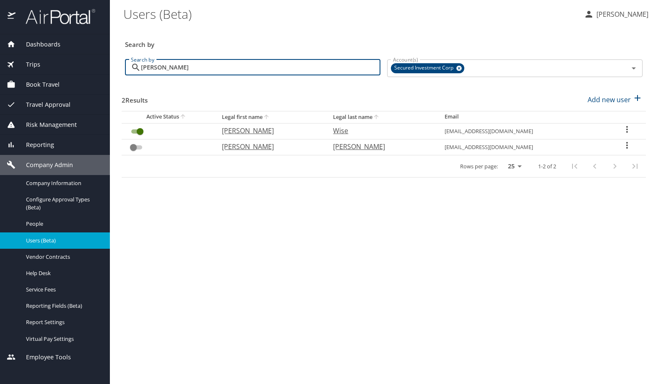
click at [633, 129] on div "User Search Table" at bounding box center [626, 131] width 25 height 12
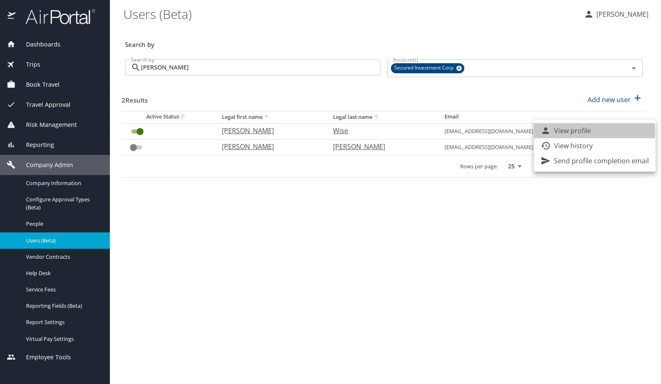
click at [580, 131] on p "View profile" at bounding box center [572, 131] width 37 height 10
select select "US"
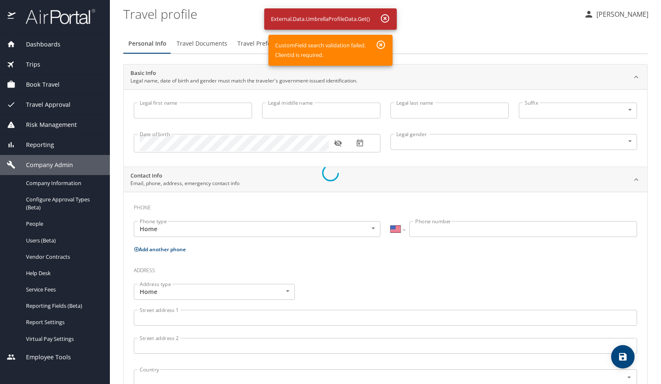
click at [221, 113] on div at bounding box center [330, 172] width 661 height 423
click at [385, 17] on div at bounding box center [330, 172] width 661 height 423
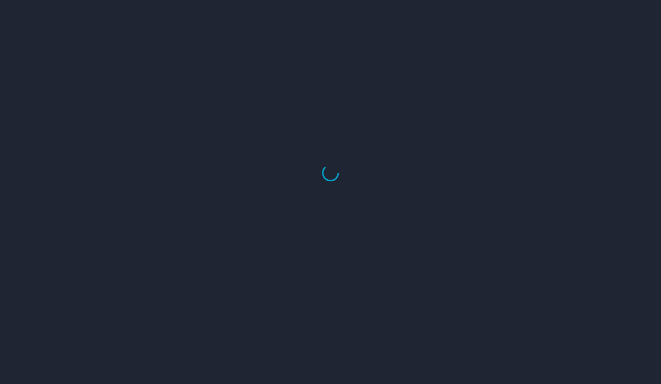
select select "US"
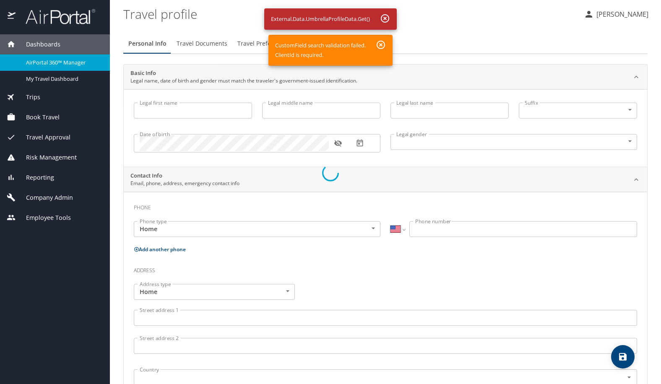
click at [66, 189] on div at bounding box center [330, 172] width 661 height 423
click at [66, 194] on div at bounding box center [330, 172] width 661 height 423
click at [46, 208] on div at bounding box center [330, 172] width 661 height 423
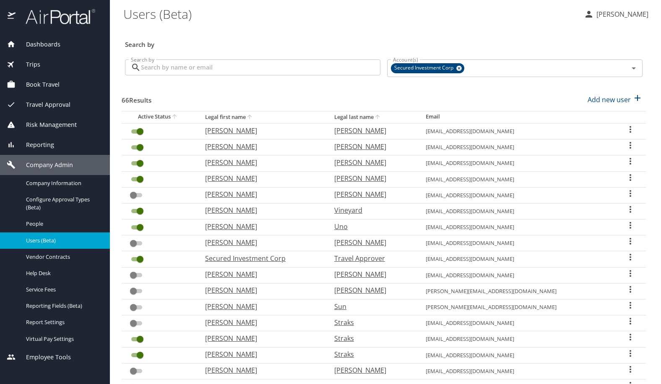
click at [200, 66] on input "Search by" at bounding box center [260, 68] width 239 height 16
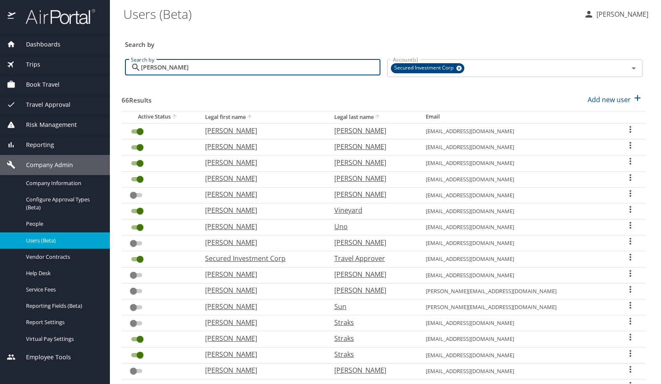
type input "[PERSON_NAME]"
checkbox input "false"
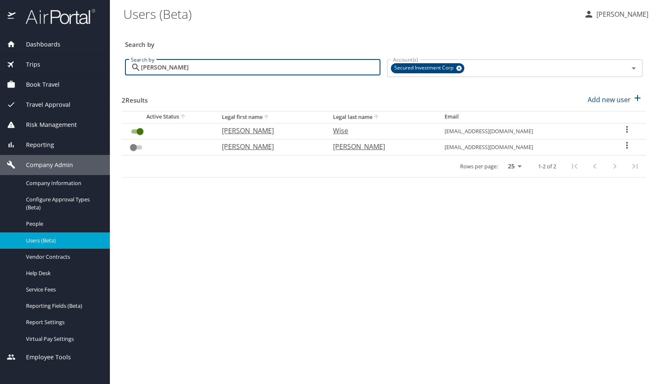
click at [628, 131] on icon "User Search Table" at bounding box center [627, 130] width 10 height 10
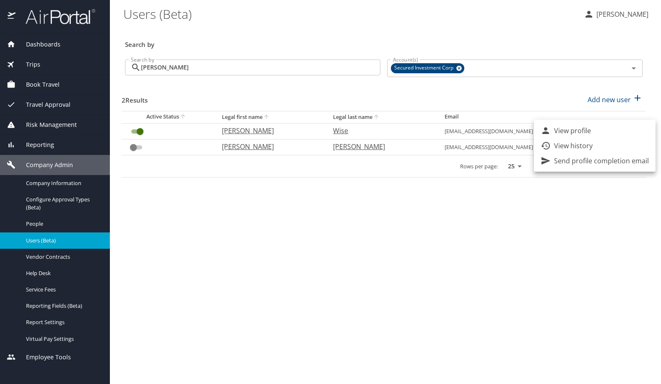
click at [602, 133] on li "View profile" at bounding box center [595, 130] width 122 height 15
select select "US"
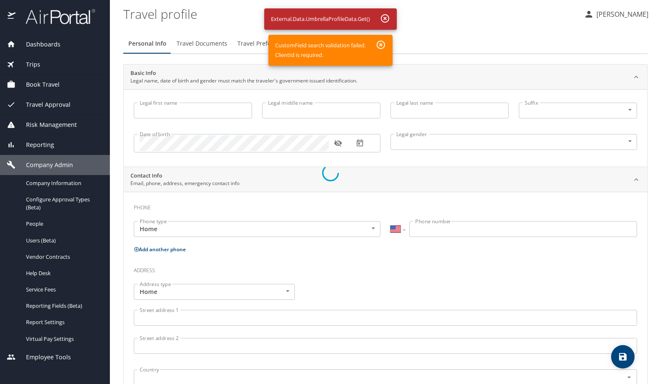
click at [200, 50] on div at bounding box center [330, 172] width 661 height 423
click at [203, 47] on div at bounding box center [330, 172] width 661 height 423
